Goal: Task Accomplishment & Management: Manage account settings

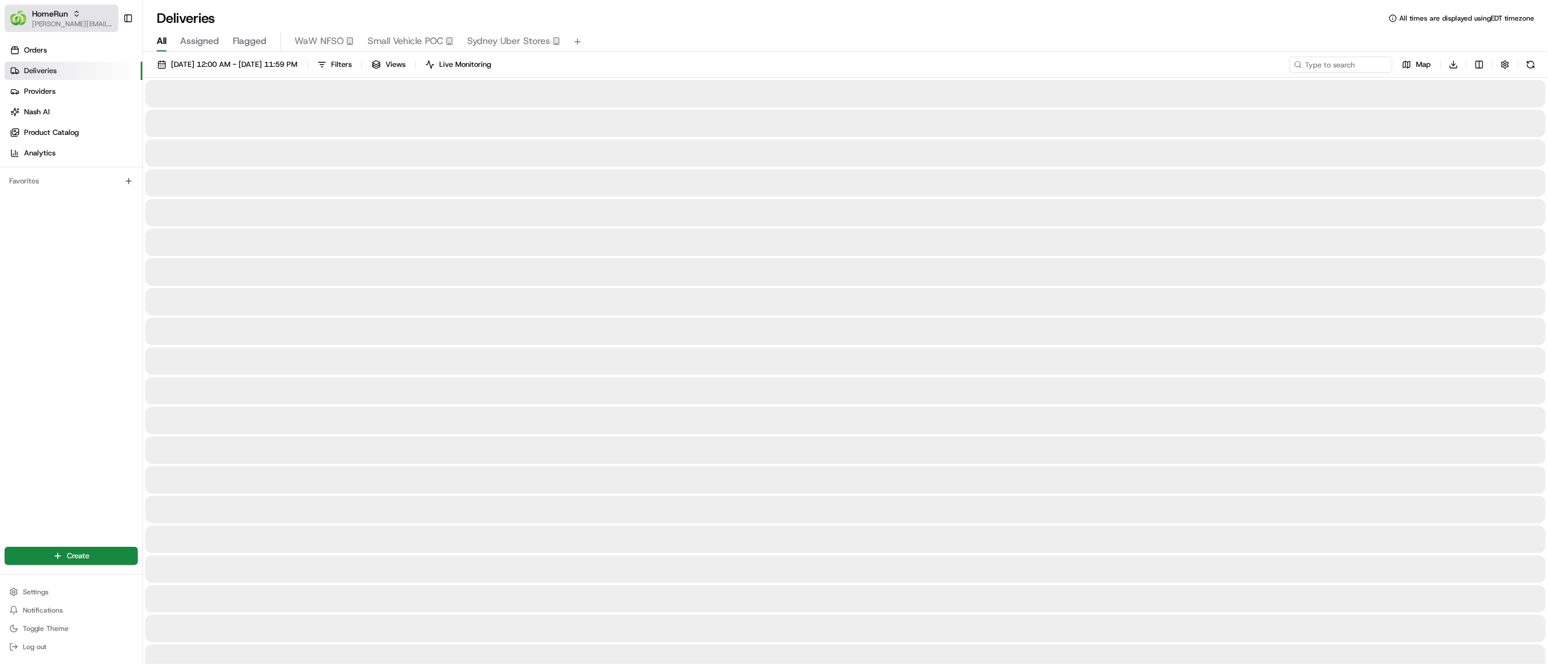
click at [33, 10] on span "HomeRun" at bounding box center [50, 13] width 36 height 11
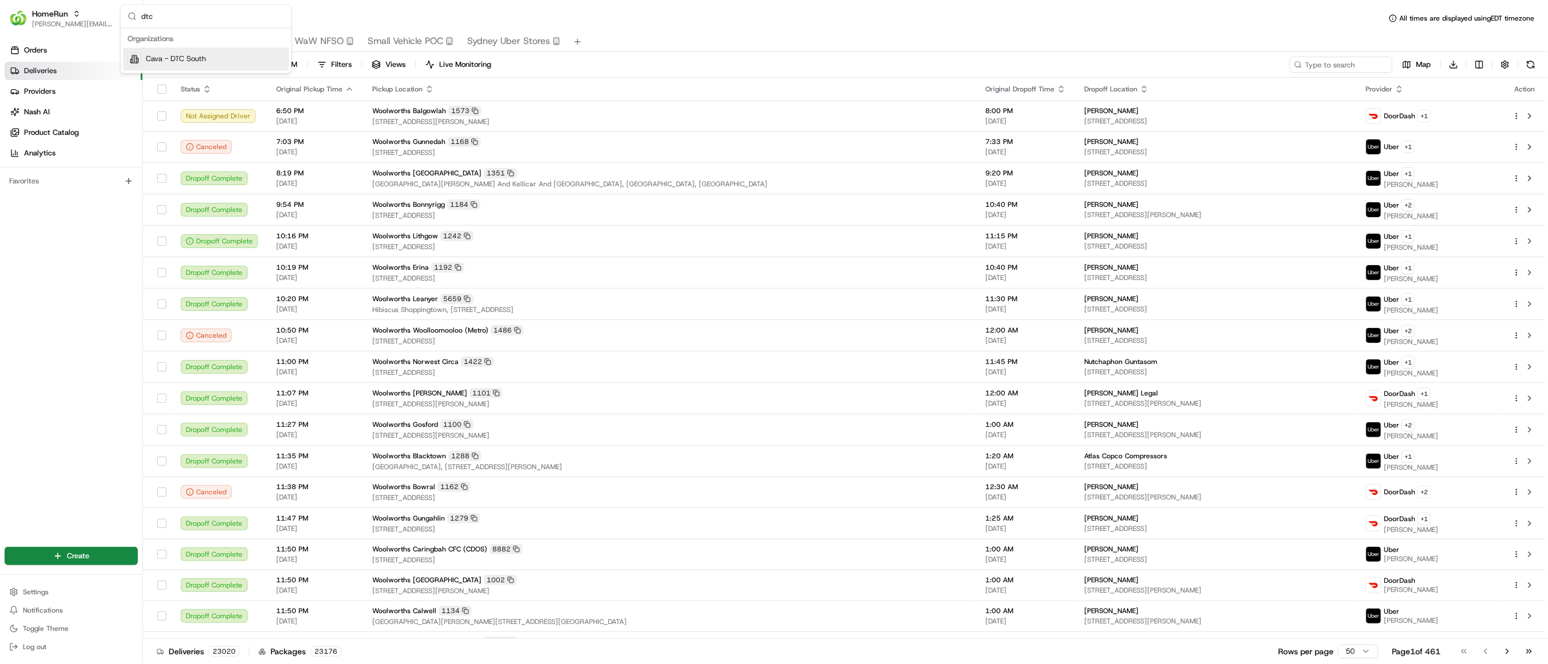
type input "dtc"
click at [157, 62] on span "Cava - DTC South" at bounding box center [176, 59] width 60 height 10
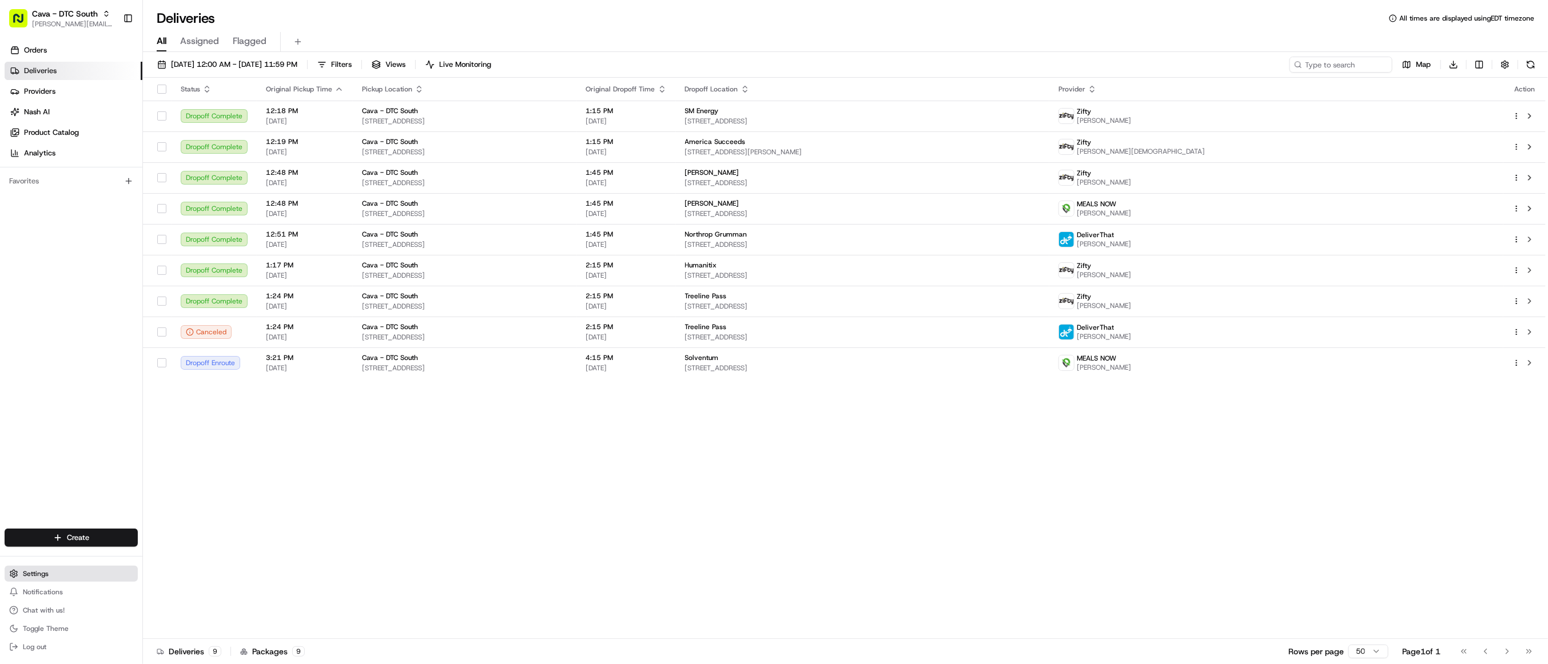
click at [70, 571] on button "Settings" at bounding box center [71, 574] width 133 height 16
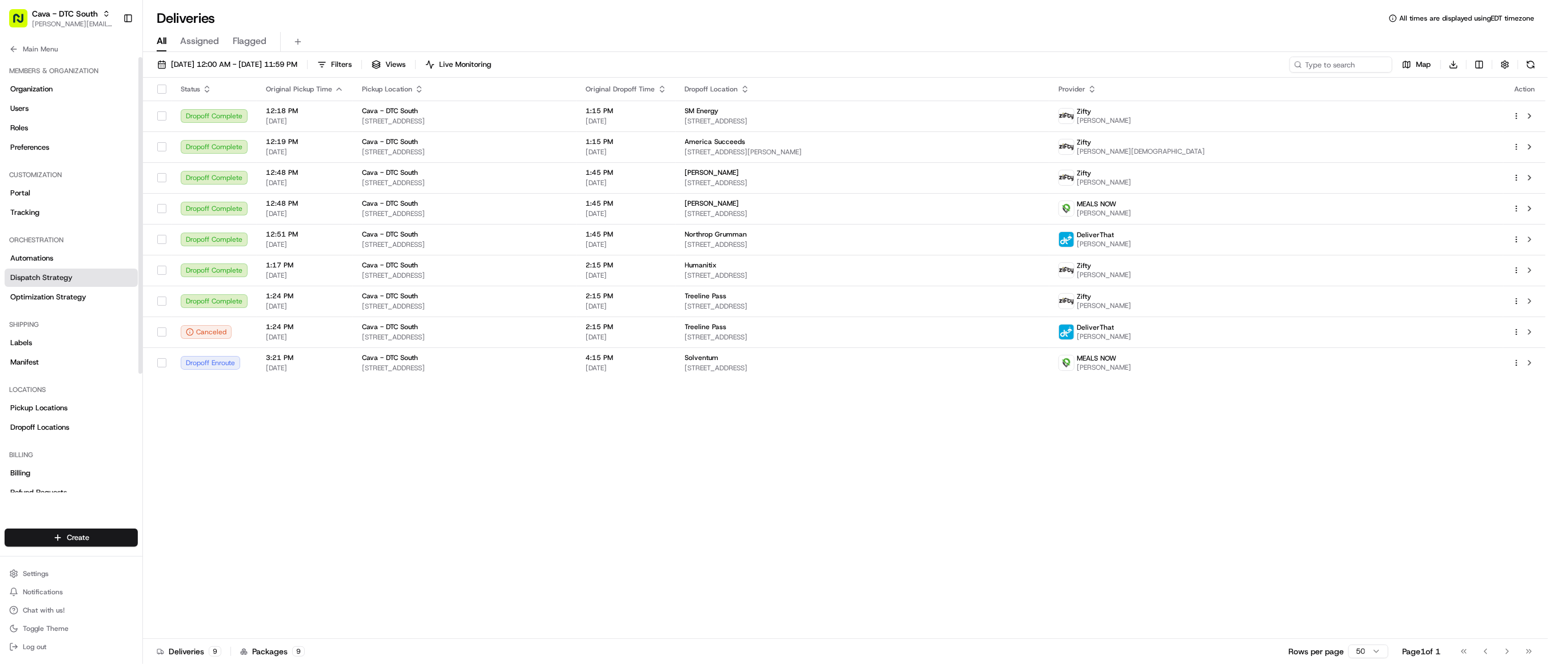
click at [85, 281] on link "Dispatch Strategy" at bounding box center [71, 278] width 133 height 18
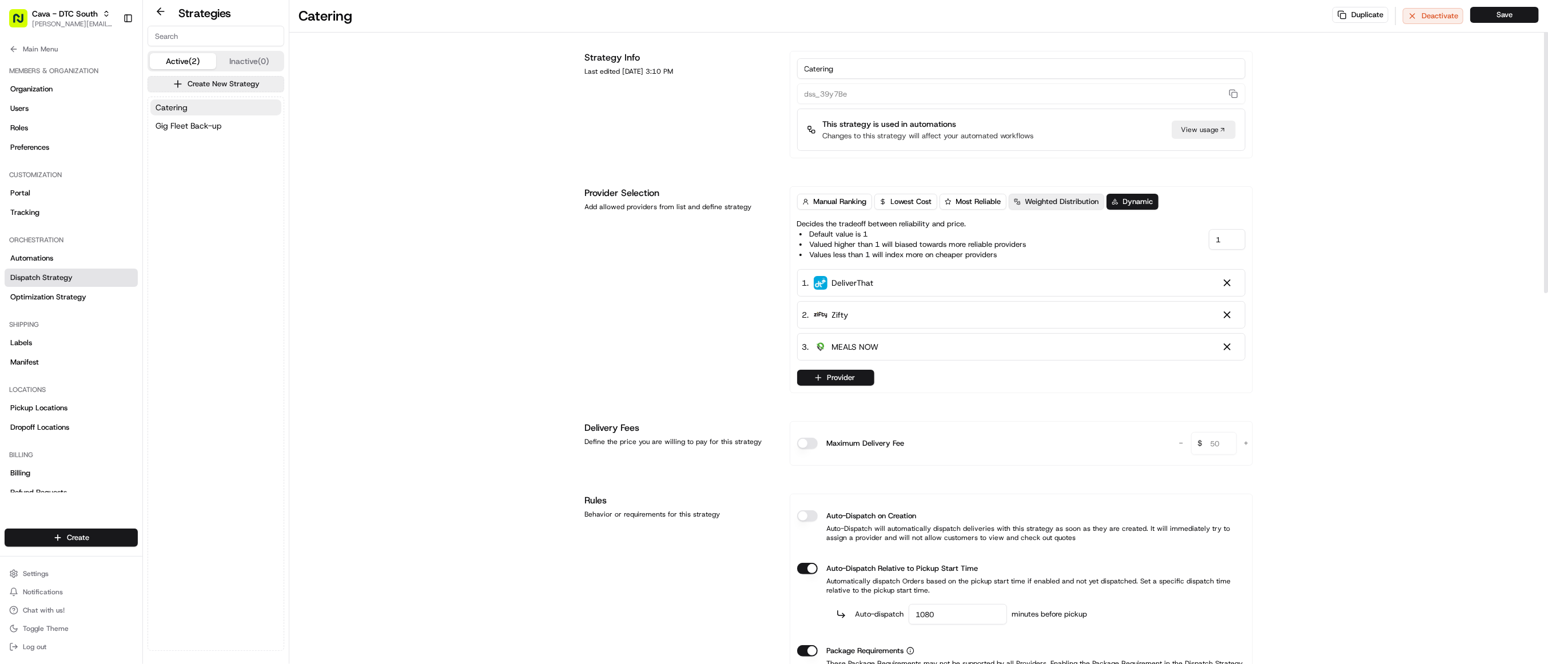
click at [1023, 205] on button "Weighted Distribution" at bounding box center [1056, 202] width 95 height 16
